Goal: Task Accomplishment & Management: Complete application form

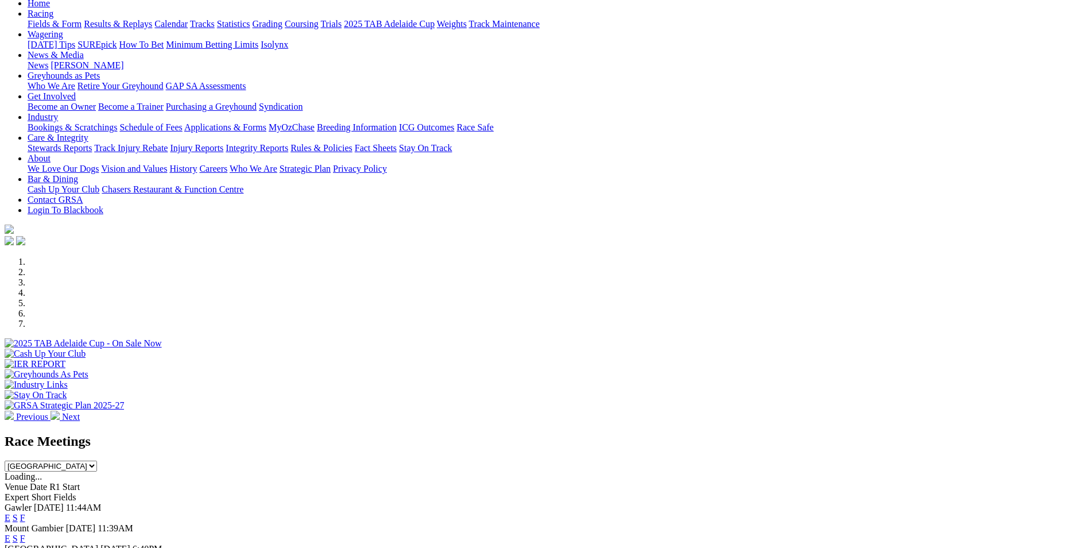
scroll to position [345, 0]
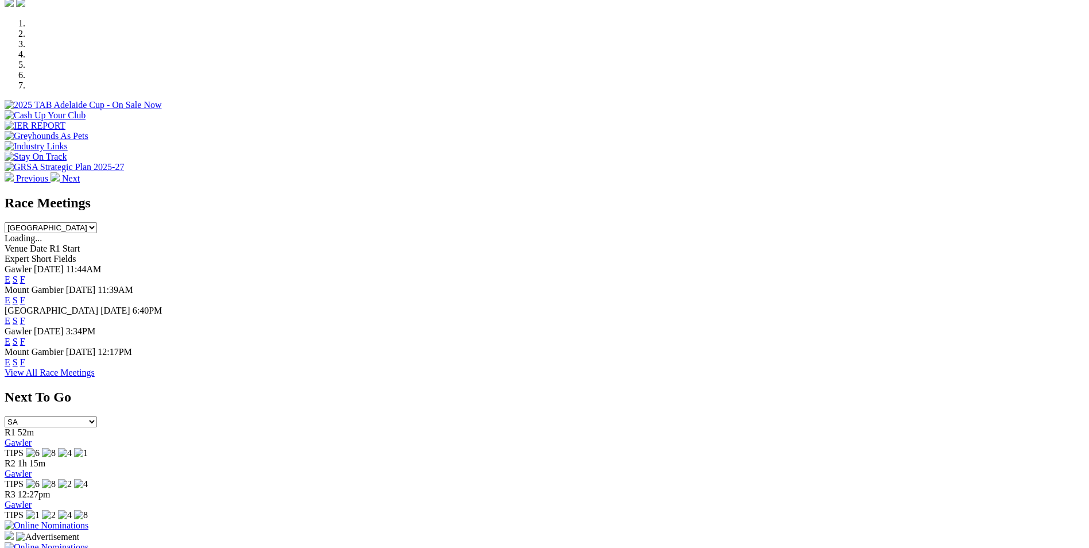
click at [10, 336] on link "E" at bounding box center [8, 341] width 6 height 10
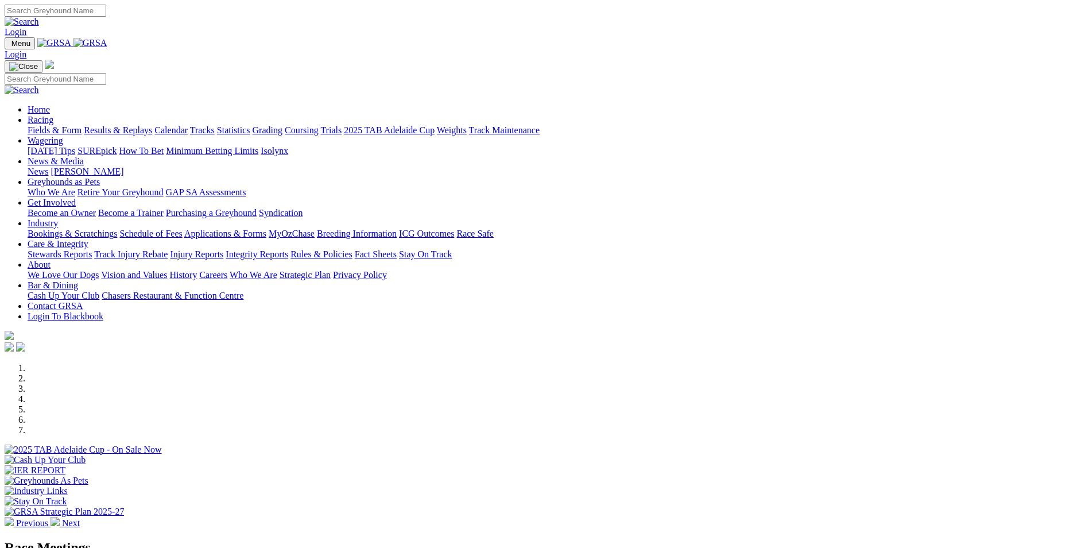
click at [117, 229] on link "Bookings & Scratchings" at bounding box center [73, 234] width 90 height 10
